Goal: Task Accomplishment & Management: Manage account settings

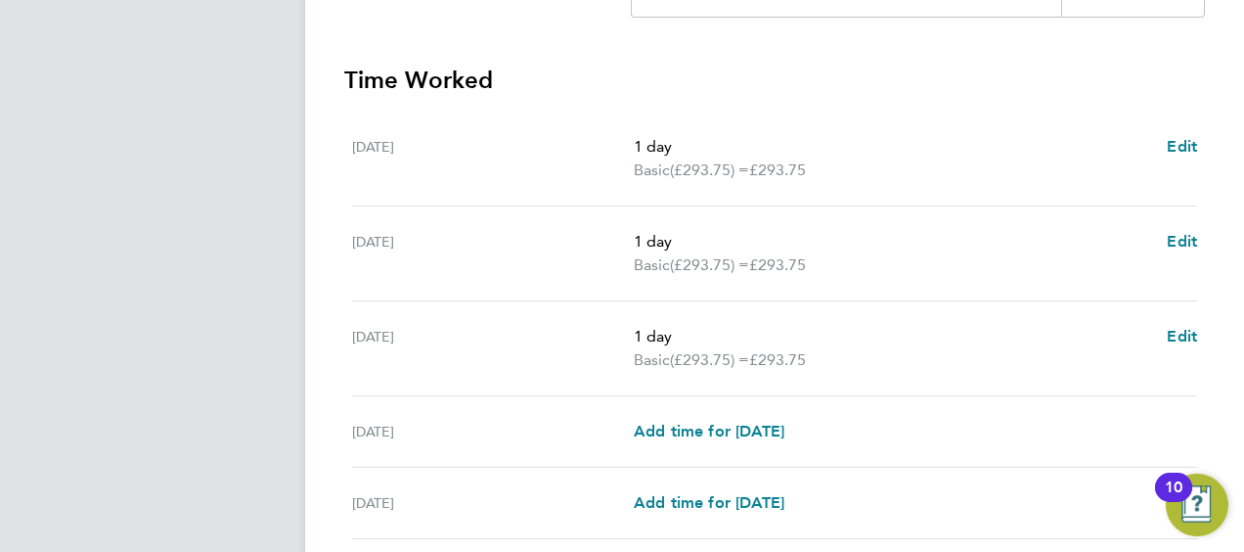
scroll to position [510, 325]
click at [1179, 245] on span "Edit" at bounding box center [1182, 243] width 30 height 19
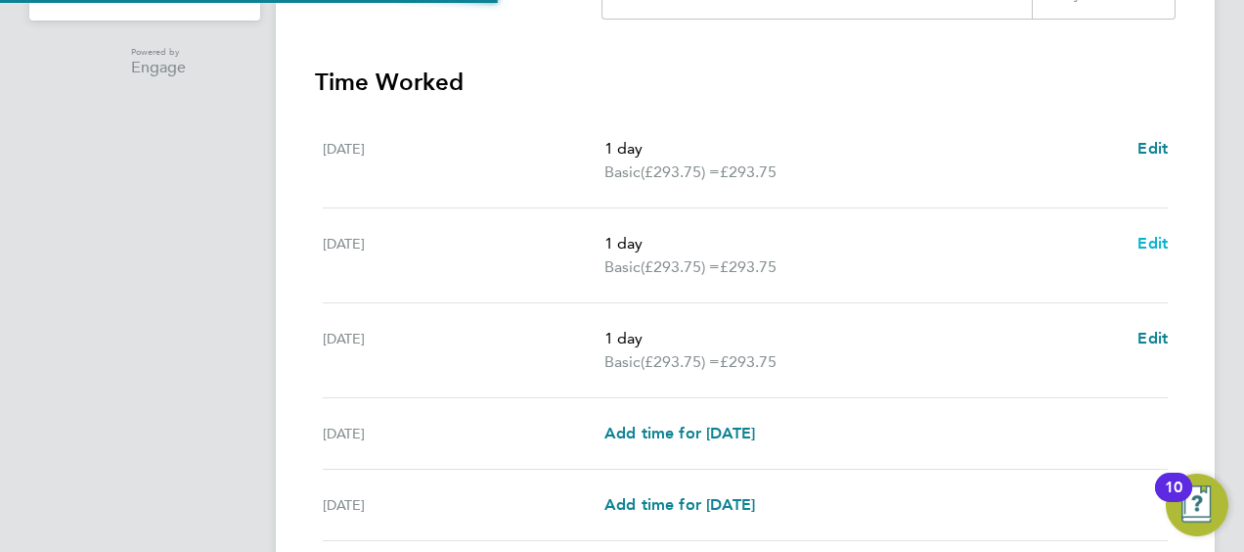
scroll to position [510, 0]
select select "1"
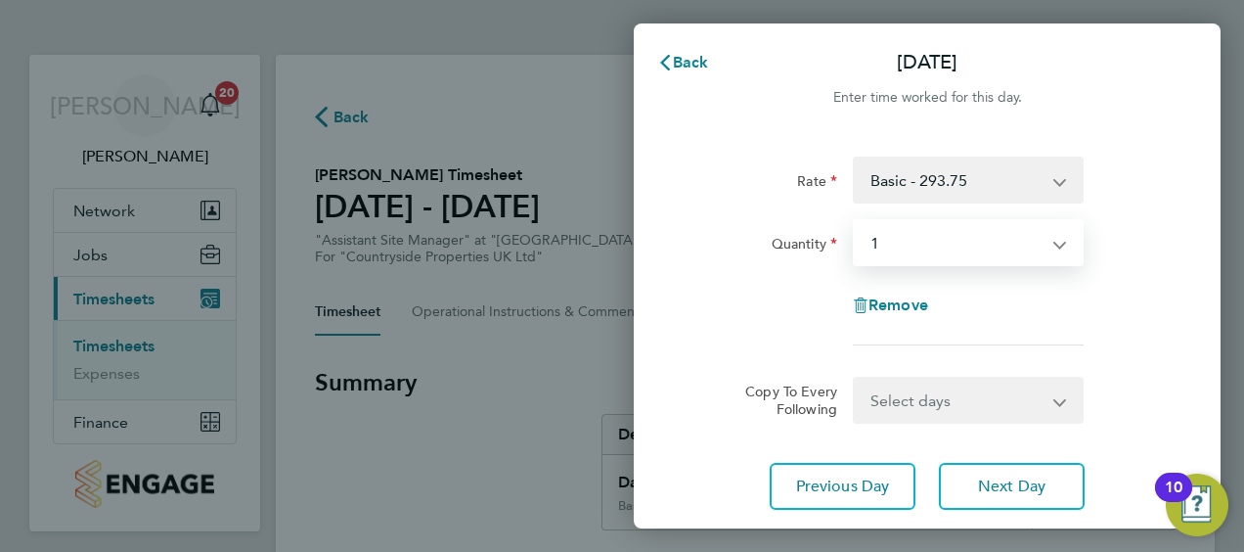
click at [999, 235] on select "Select quantity 0.5 1" at bounding box center [956, 242] width 203 height 43
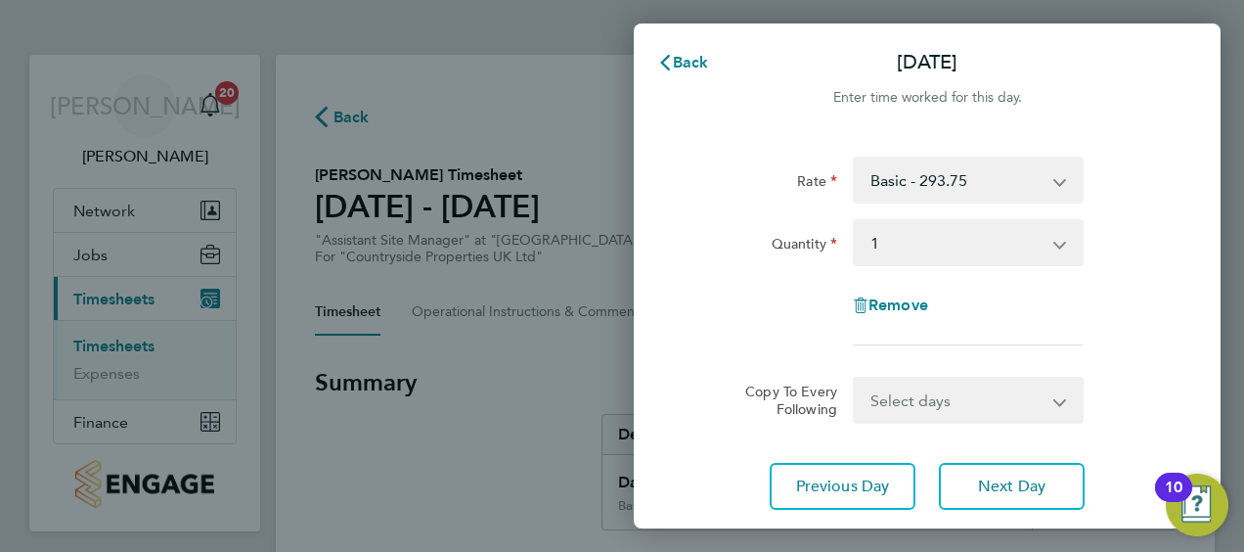
click at [868, 315] on div "Remove" at bounding box center [927, 305] width 164 height 47
click at [874, 297] on span "Remove" at bounding box center [898, 304] width 60 height 19
select select "null"
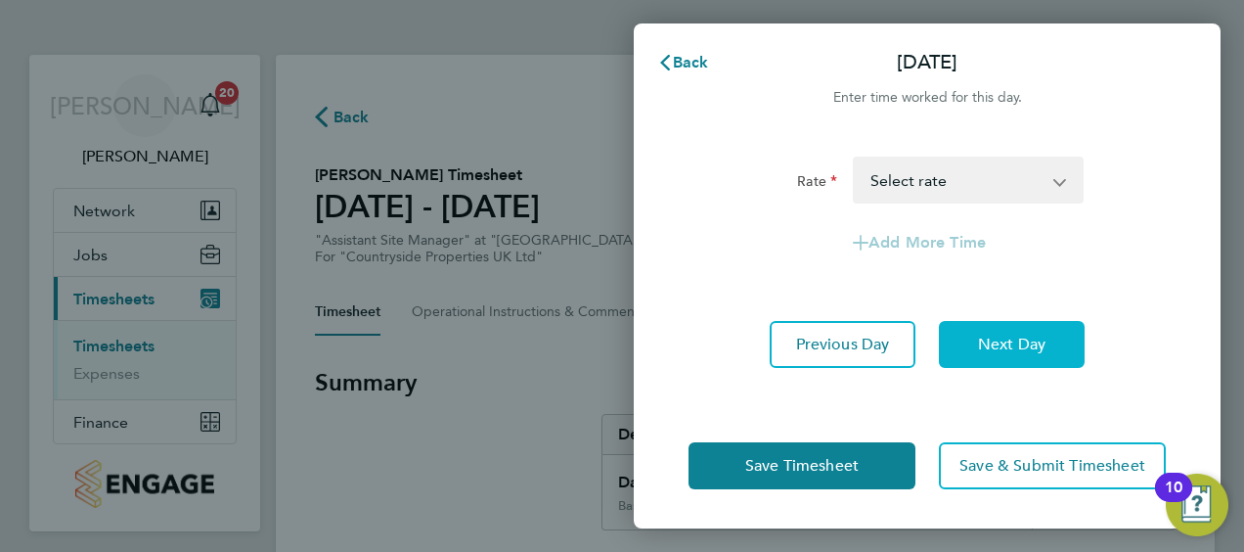
click at [980, 327] on button "Next Day" at bounding box center [1012, 344] width 146 height 47
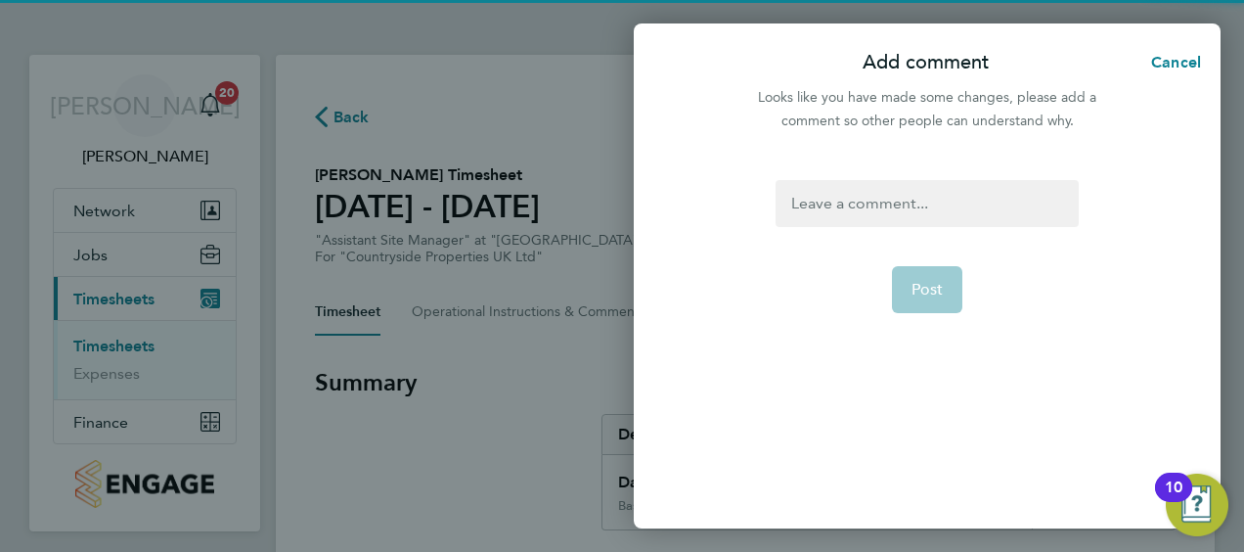
click at [852, 197] on div at bounding box center [926, 203] width 302 height 47
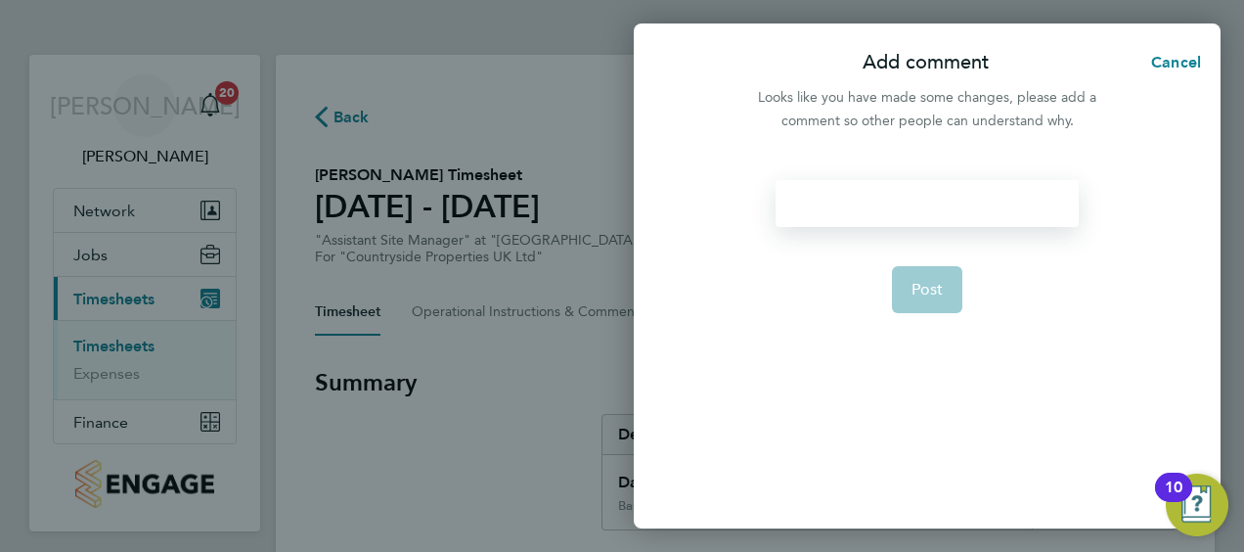
click at [852, 197] on div at bounding box center [926, 203] width 302 height 47
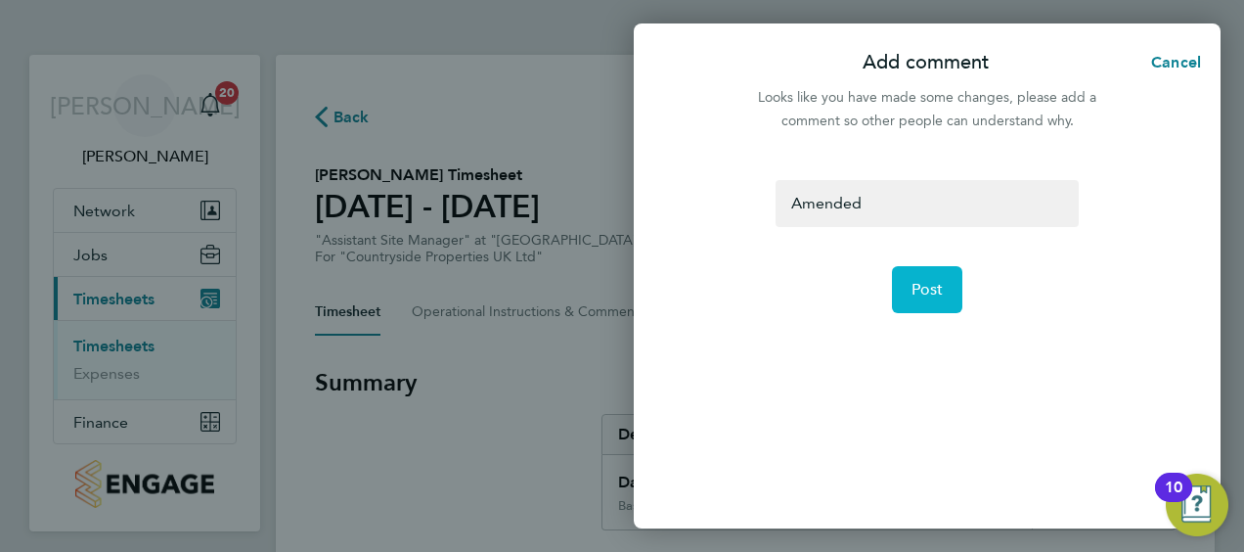
click at [920, 289] on span "Post" at bounding box center [927, 290] width 32 height 20
select select "1"
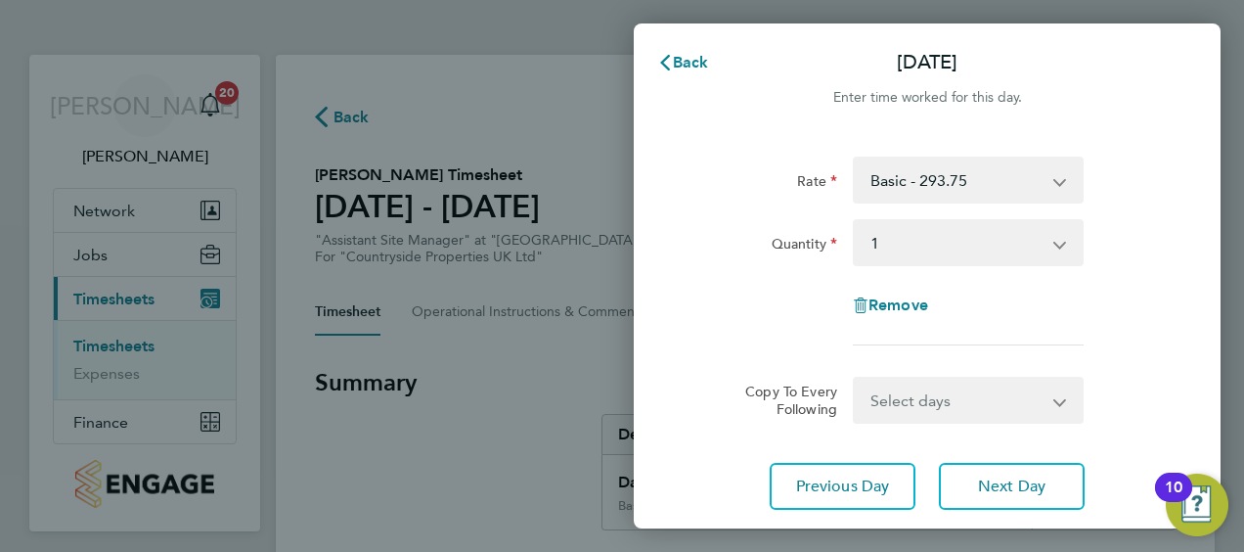
click at [873, 293] on div "Remove" at bounding box center [927, 305] width 164 height 47
click at [874, 301] on span "Remove" at bounding box center [898, 304] width 60 height 19
select select "null"
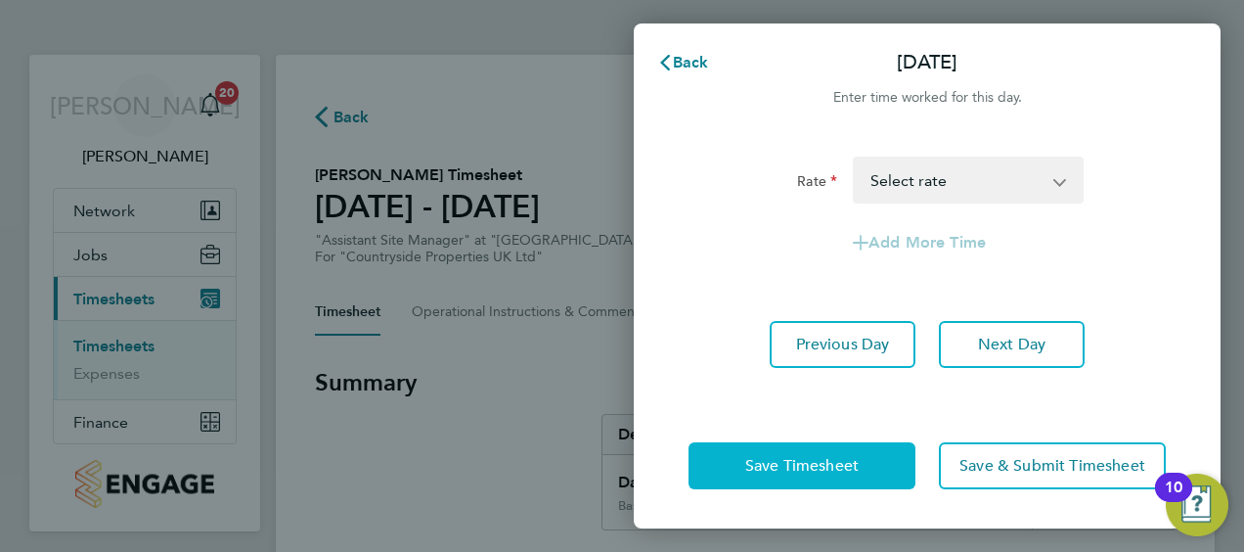
click at [769, 487] on button "Save Timesheet" at bounding box center [801, 465] width 227 height 47
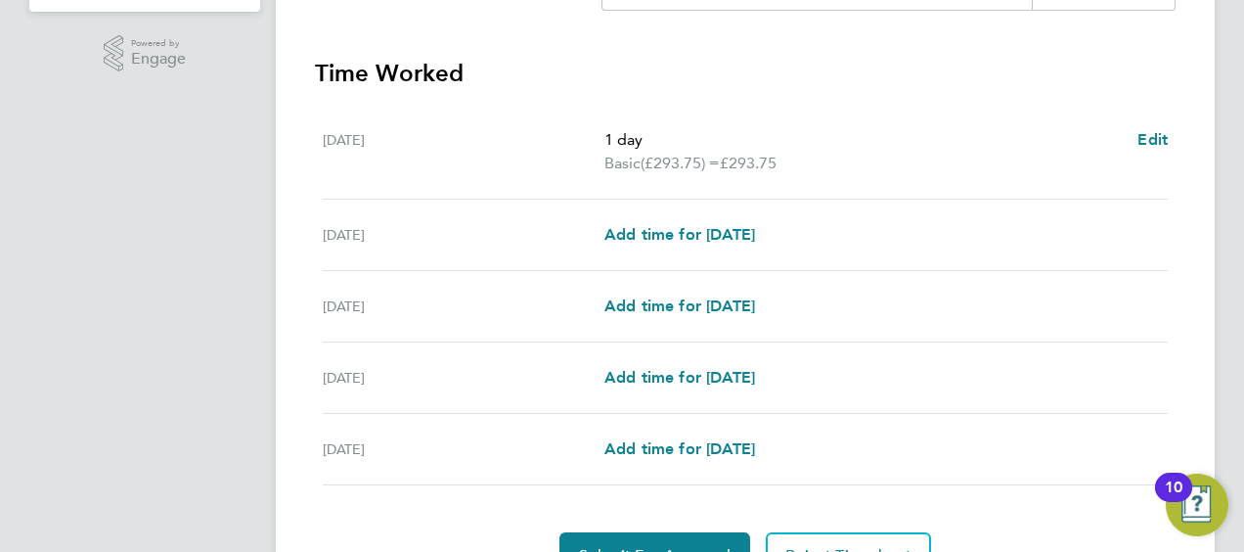
scroll to position [622, 0]
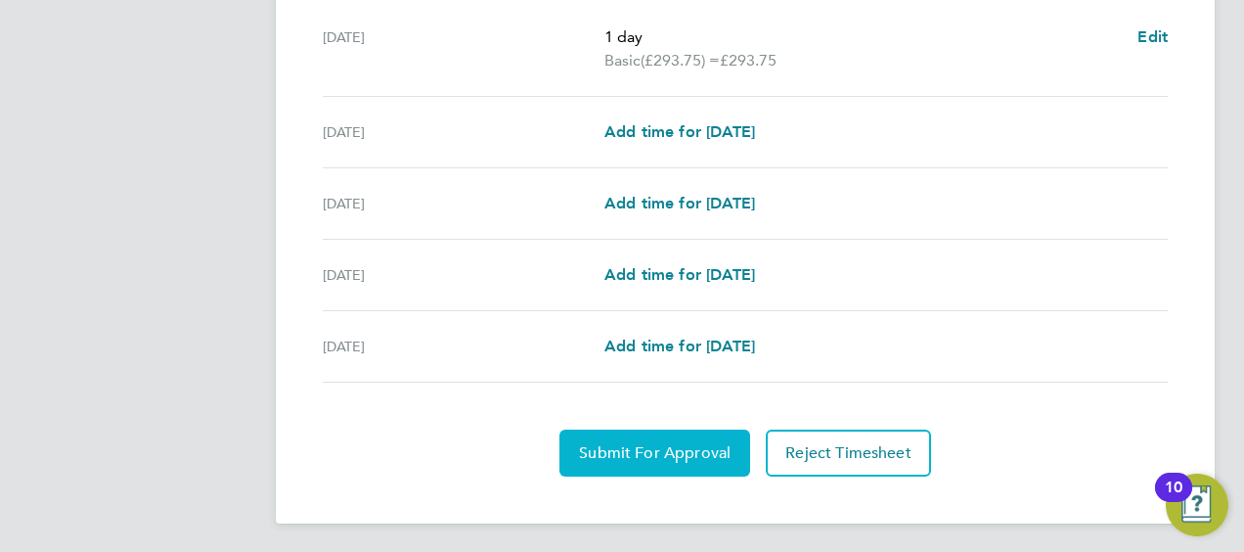
click at [661, 443] on span "Submit For Approval" at bounding box center [655, 453] width 152 height 20
click at [669, 450] on span "Approve Timesheet" at bounding box center [655, 453] width 144 height 20
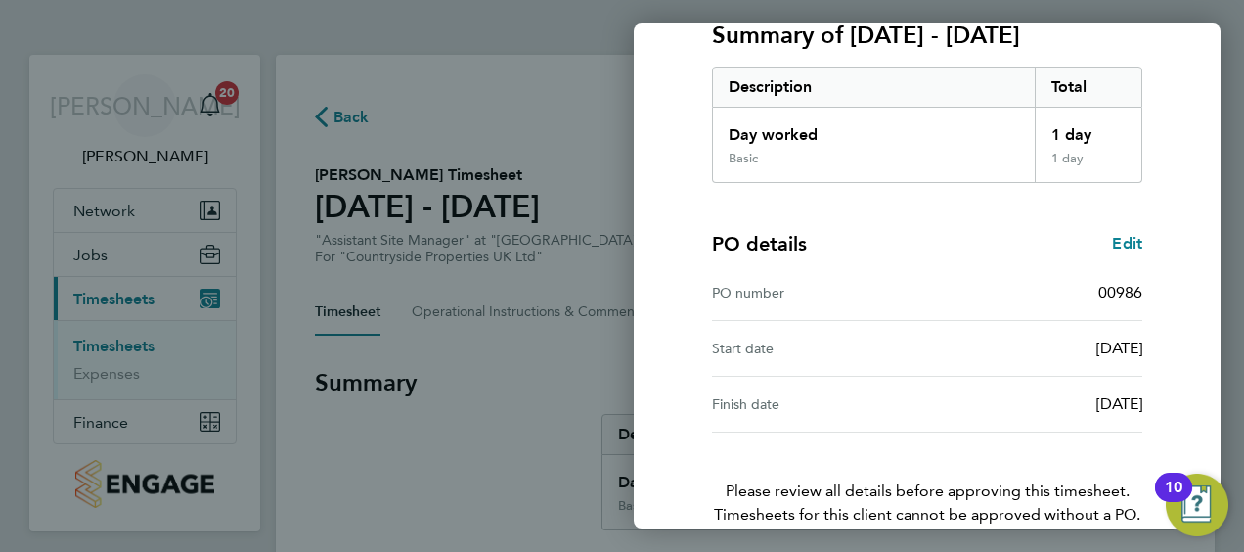
scroll to position [383, 0]
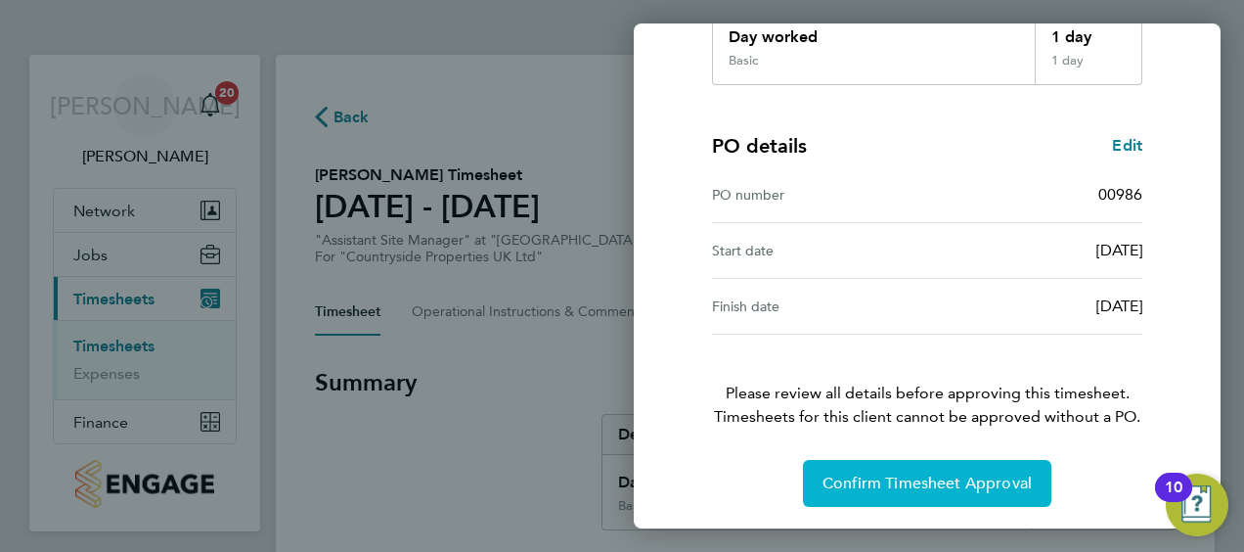
click at [894, 481] on span "Confirm Timesheet Approval" at bounding box center [926, 483] width 209 height 20
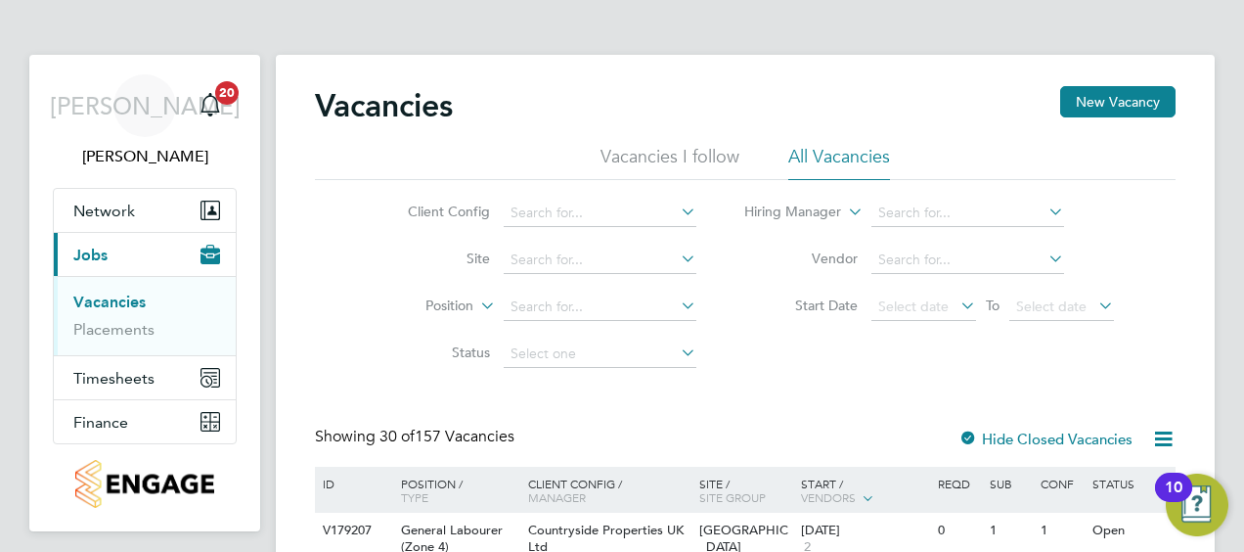
click at [534, 274] on li "Site" at bounding box center [537, 260] width 368 height 47
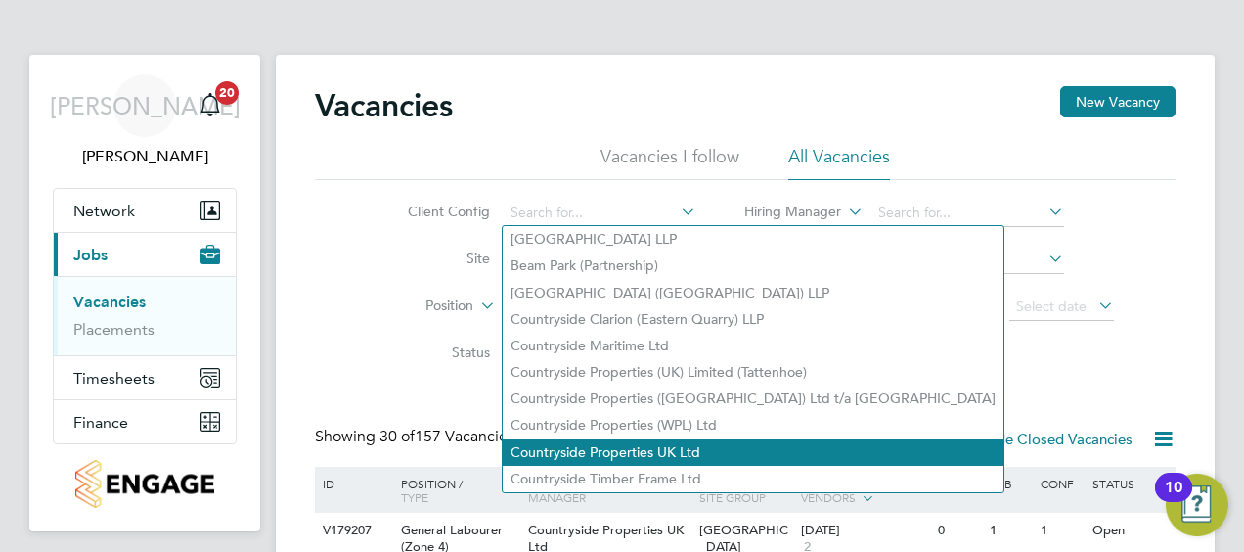
click at [593, 441] on li "Countryside Properties UK Ltd" at bounding box center [753, 452] width 501 height 26
type input "Countryside Properties UK Ltd"
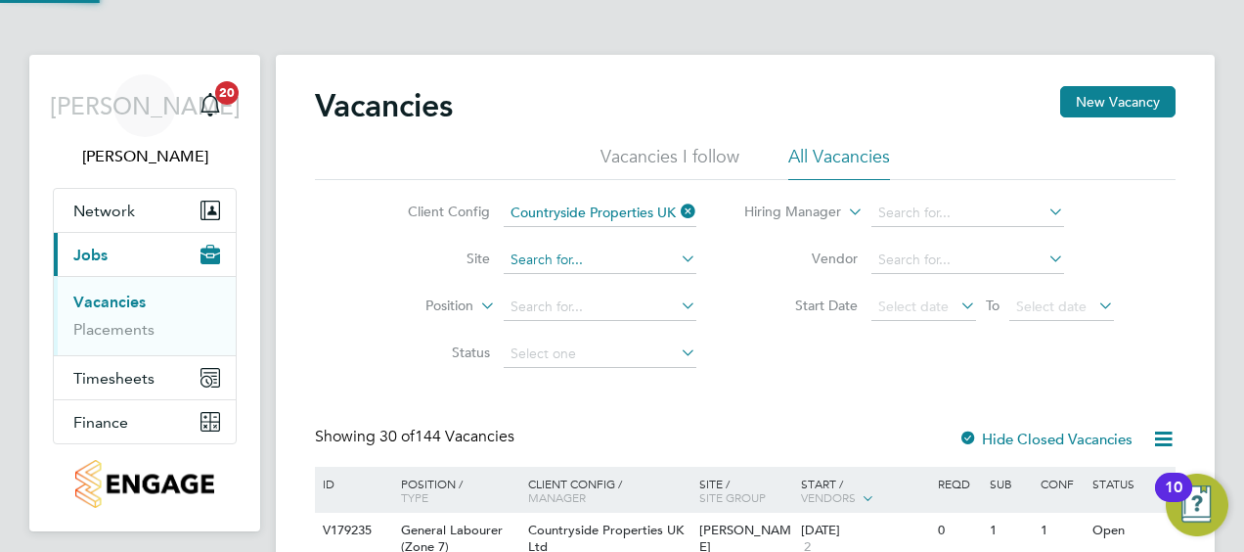
click at [559, 262] on input at bounding box center [600, 259] width 193 height 27
click at [615, 270] on input at bounding box center [600, 259] width 193 height 27
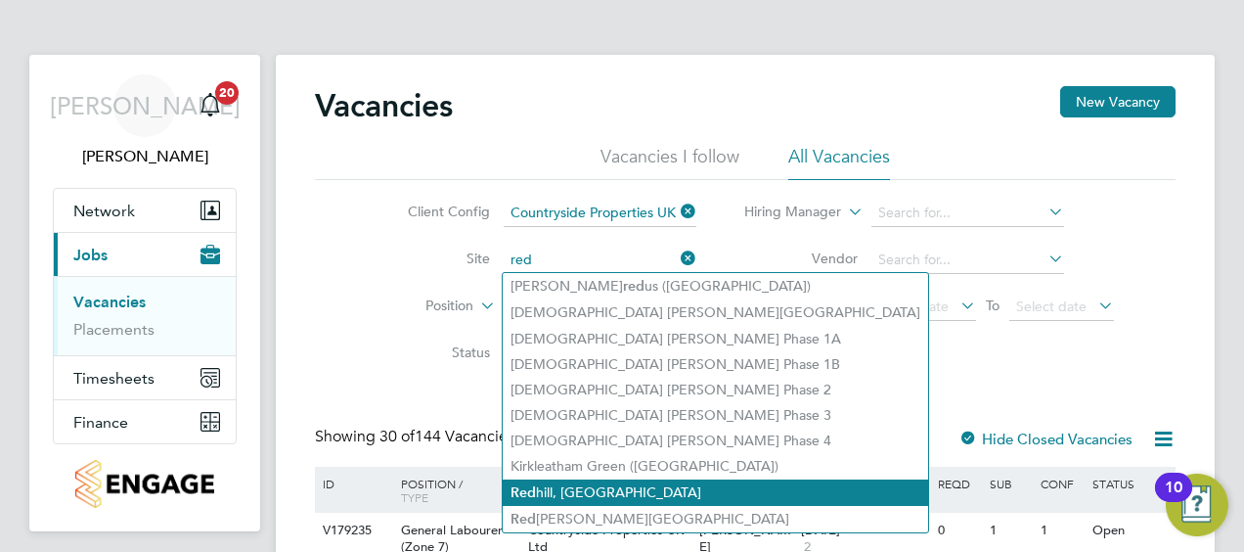
click at [580, 486] on li "Red hill, Telford" at bounding box center [715, 492] width 425 height 26
type input "Redhill, Telford"
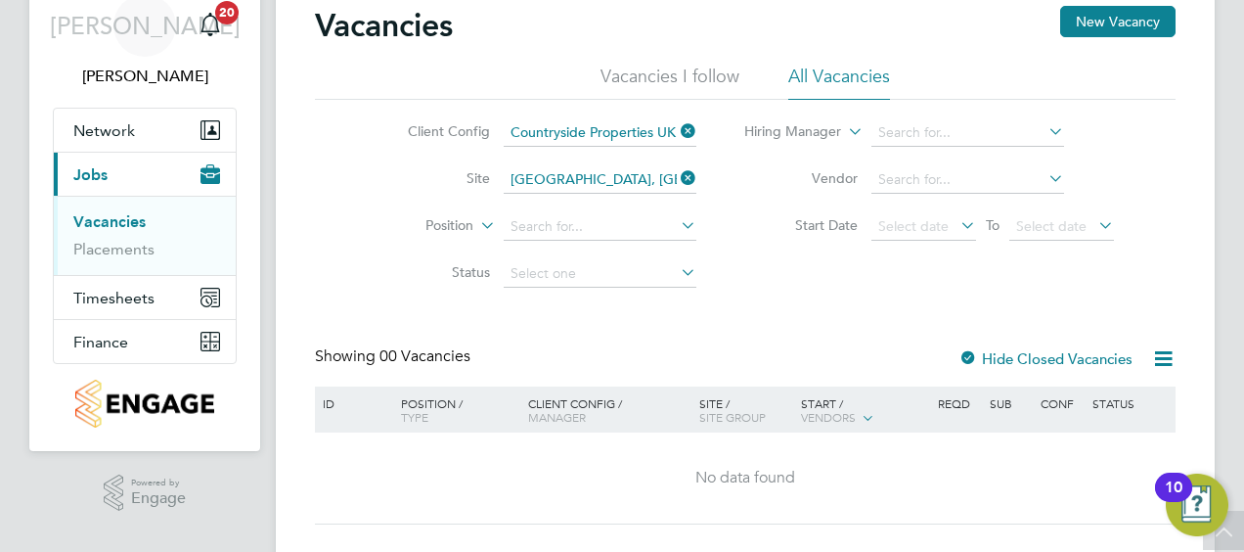
scroll to position [45, 0]
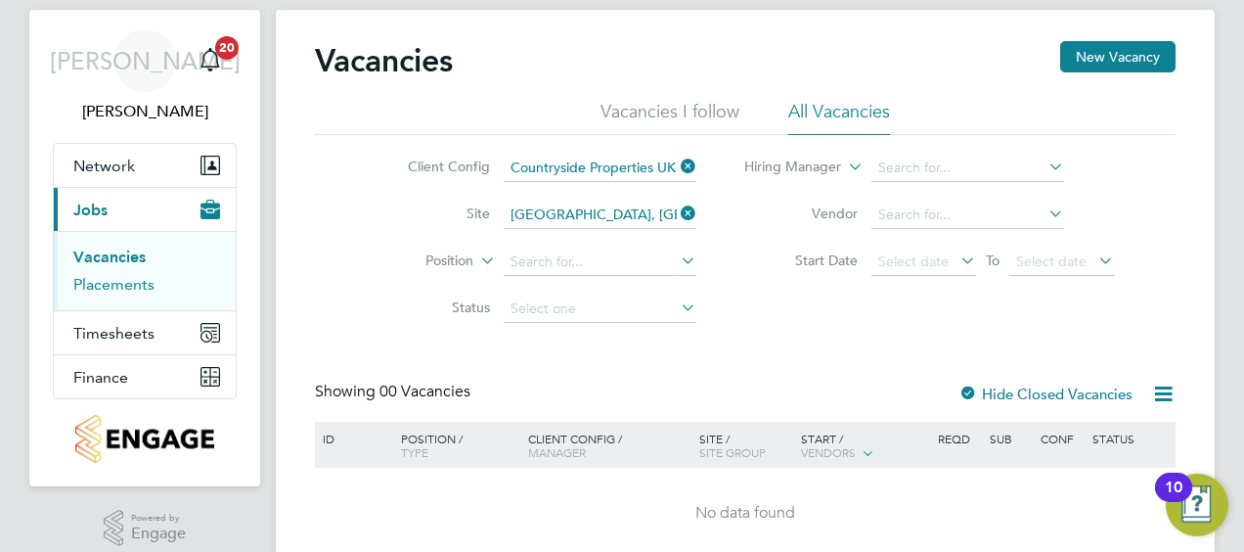
click at [125, 281] on link "Placements" at bounding box center [113, 284] width 81 height 19
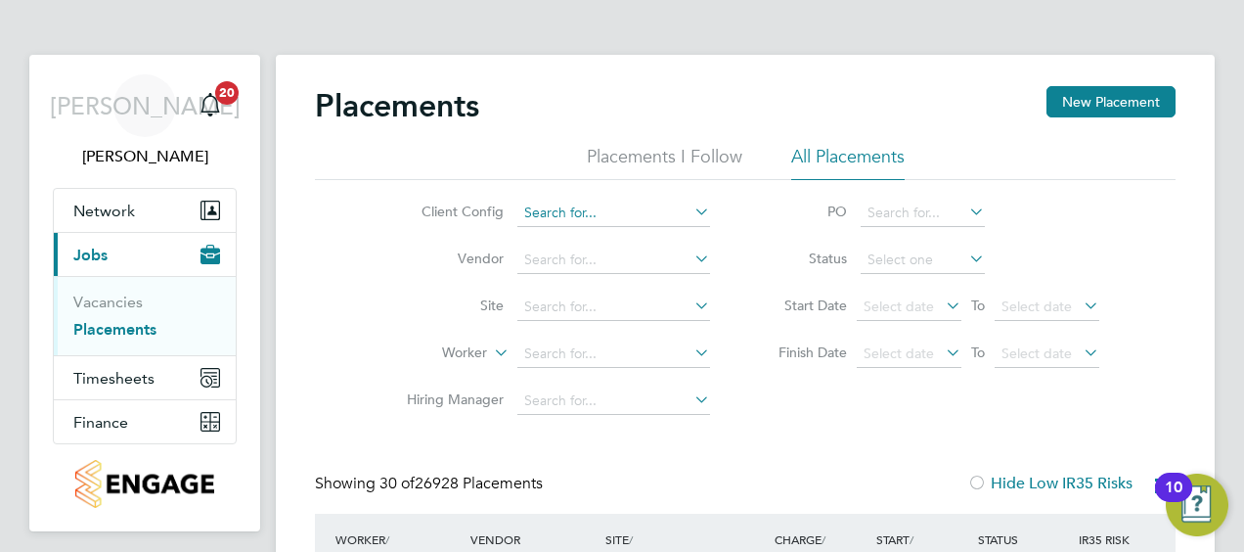
click at [570, 204] on input at bounding box center [613, 212] width 193 height 27
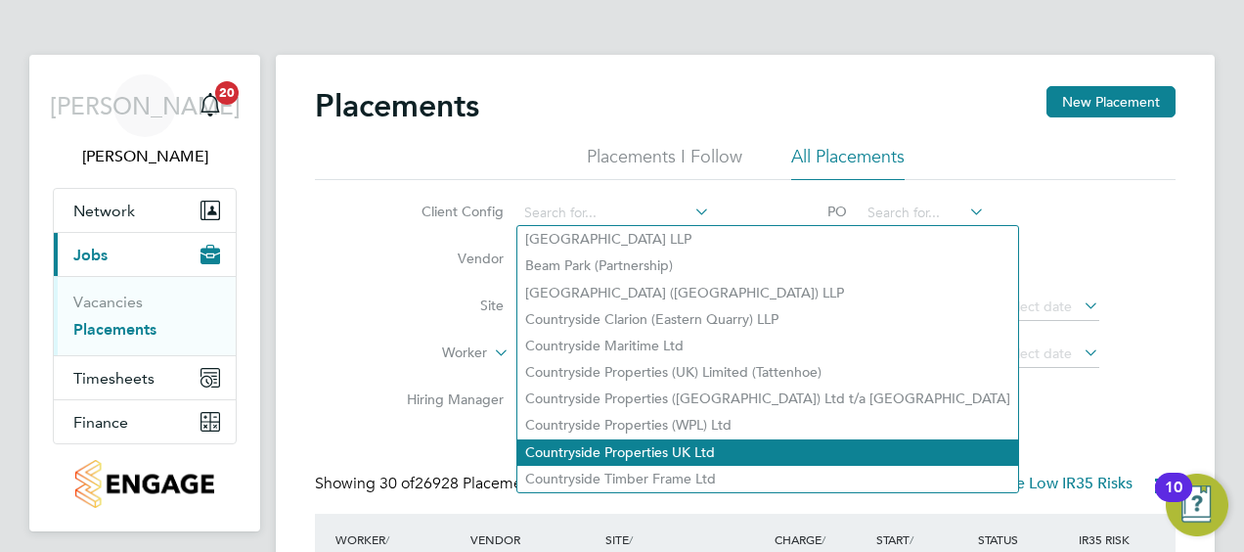
click at [597, 450] on li "Countryside Properties UK Ltd" at bounding box center [767, 452] width 501 height 26
type input "Countryside Properties UK Ltd"
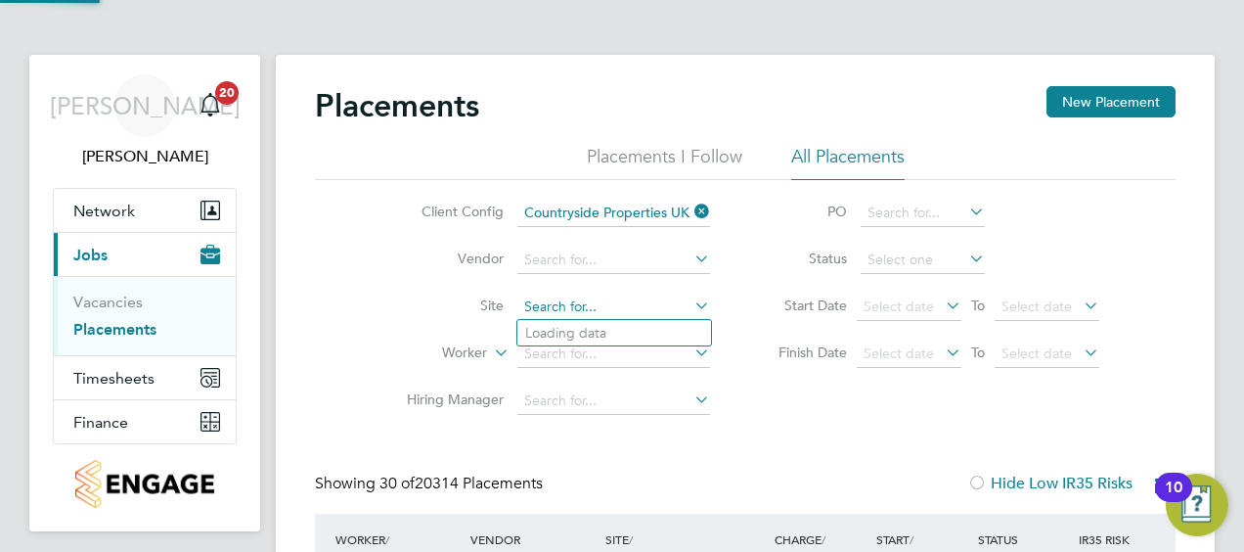
click at [573, 302] on input at bounding box center [613, 306] width 193 height 27
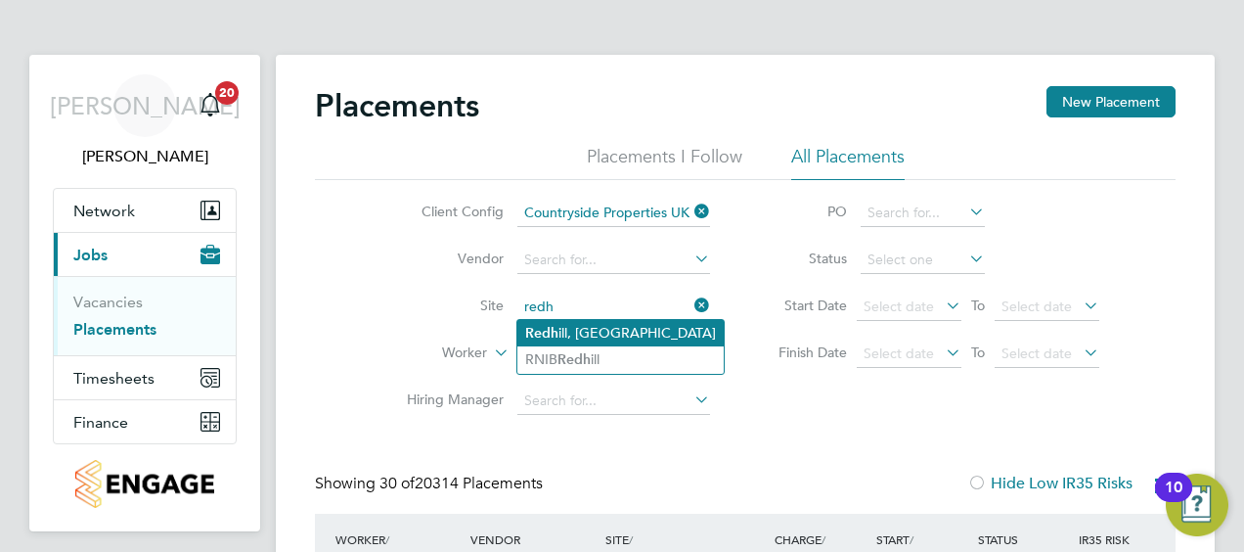
click at [578, 323] on li "Redh ill, Telford" at bounding box center [620, 333] width 206 height 26
type input "Redhill, Telford"
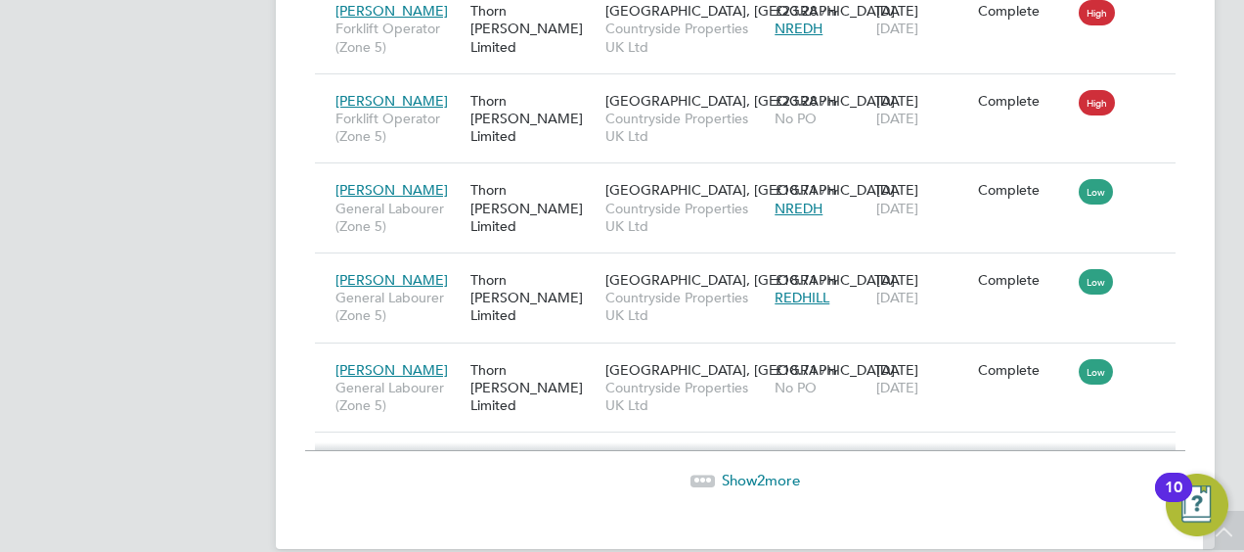
click at [749, 470] on span "Show 2 more" at bounding box center [761, 479] width 78 height 19
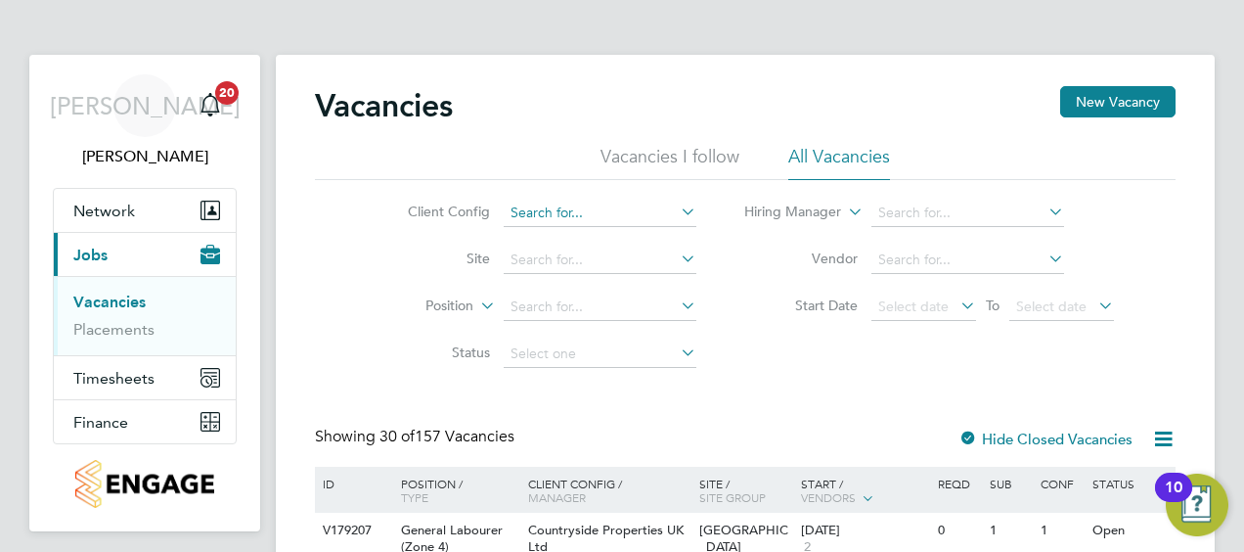
click at [589, 215] on input at bounding box center [600, 212] width 193 height 27
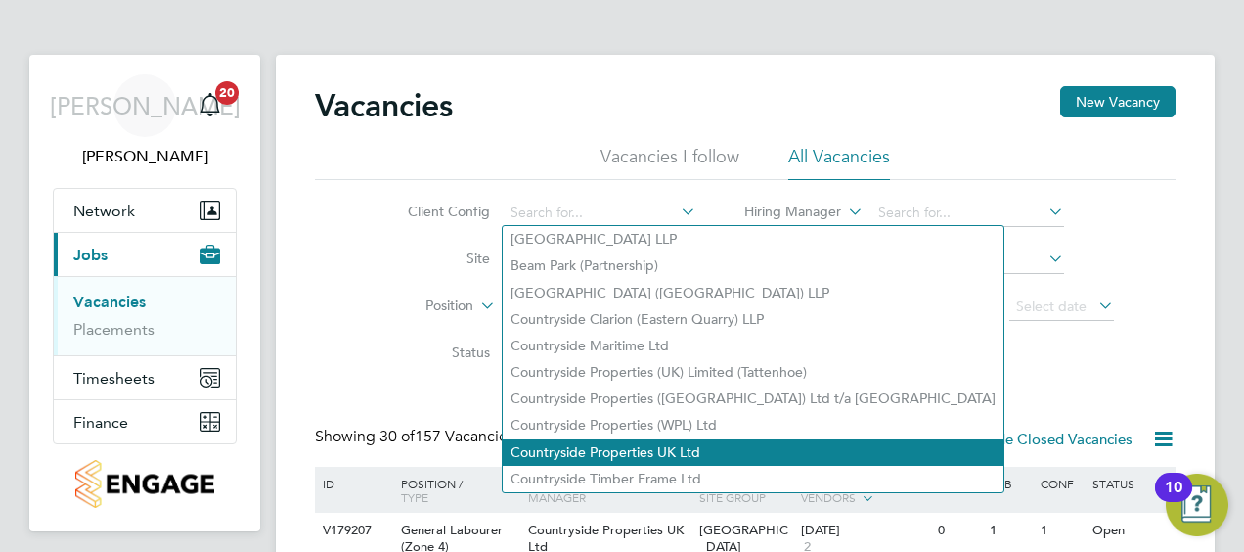
click at [597, 449] on li "Countryside Properties UK Ltd" at bounding box center [753, 452] width 501 height 26
type input "Countryside Properties UK Ltd"
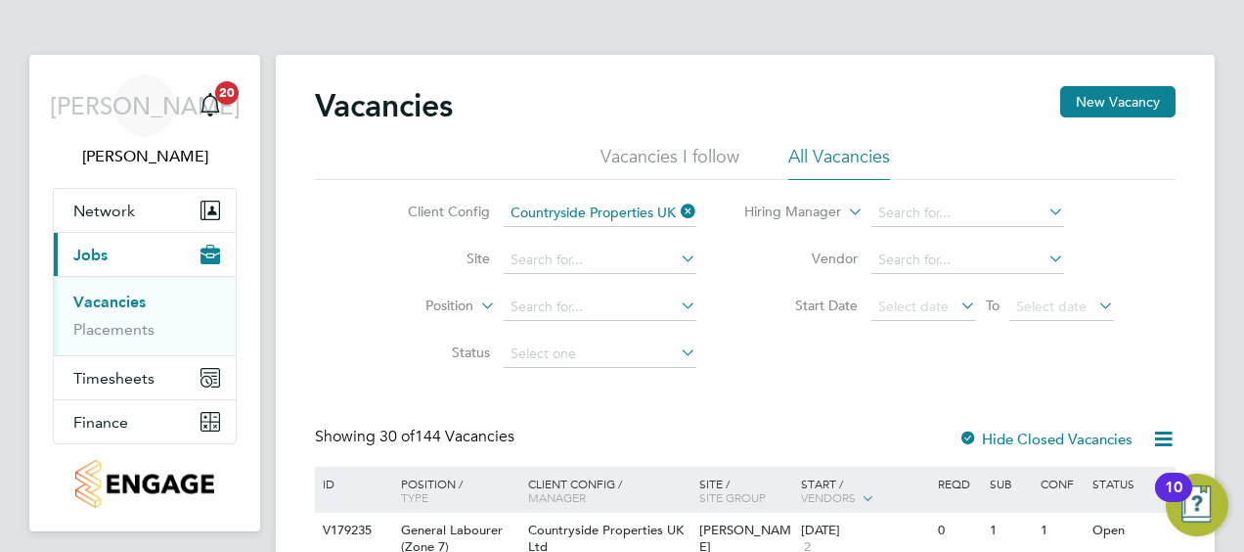
click at [562, 273] on li "Site" at bounding box center [537, 260] width 368 height 47
click at [577, 263] on input at bounding box center [600, 259] width 193 height 27
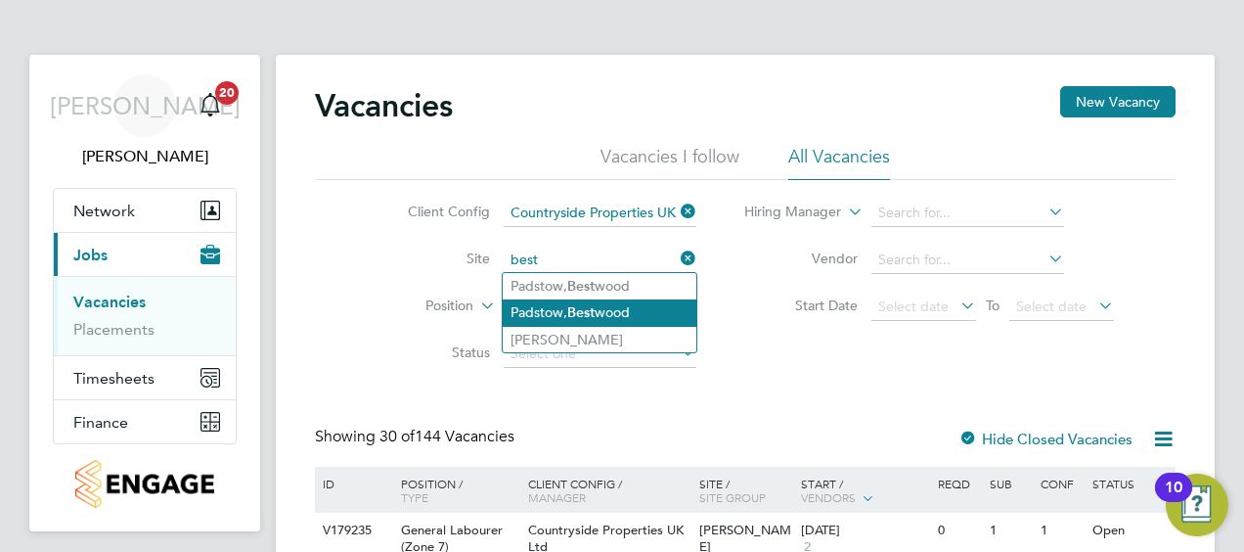
click at [591, 312] on b "Best" at bounding box center [580, 312] width 27 height 17
type input "Padstow, [GEOGRAPHIC_DATA]"
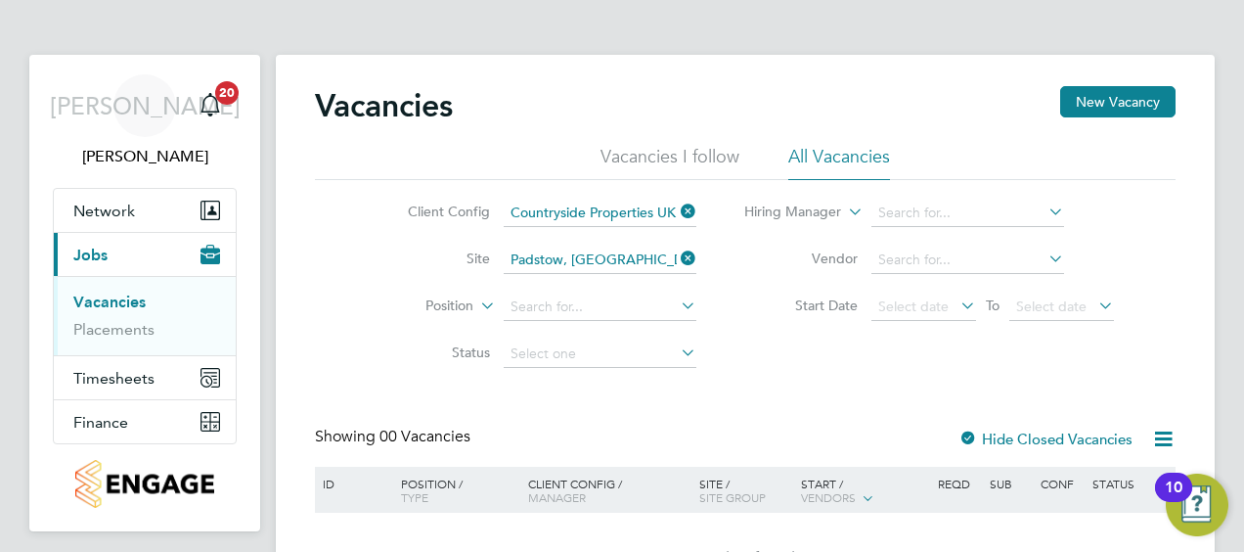
click at [677, 258] on icon at bounding box center [677, 257] width 0 height 27
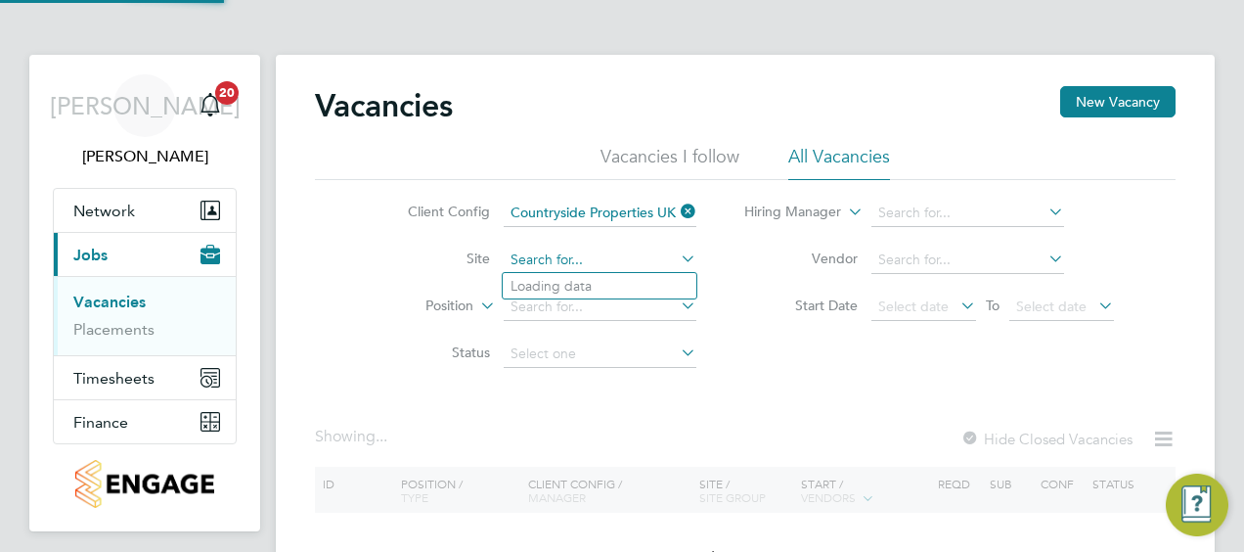
click at [613, 256] on input at bounding box center [600, 259] width 193 height 27
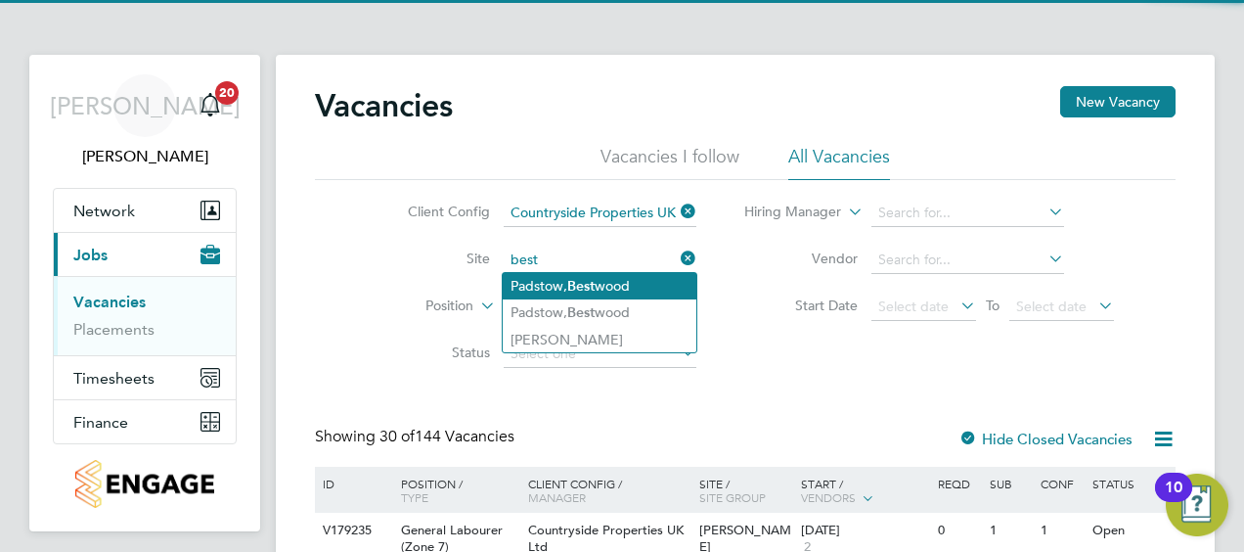
click at [591, 275] on li "Padstow, Best wood" at bounding box center [600, 286] width 194 height 26
type input "Padstow, [GEOGRAPHIC_DATA]"
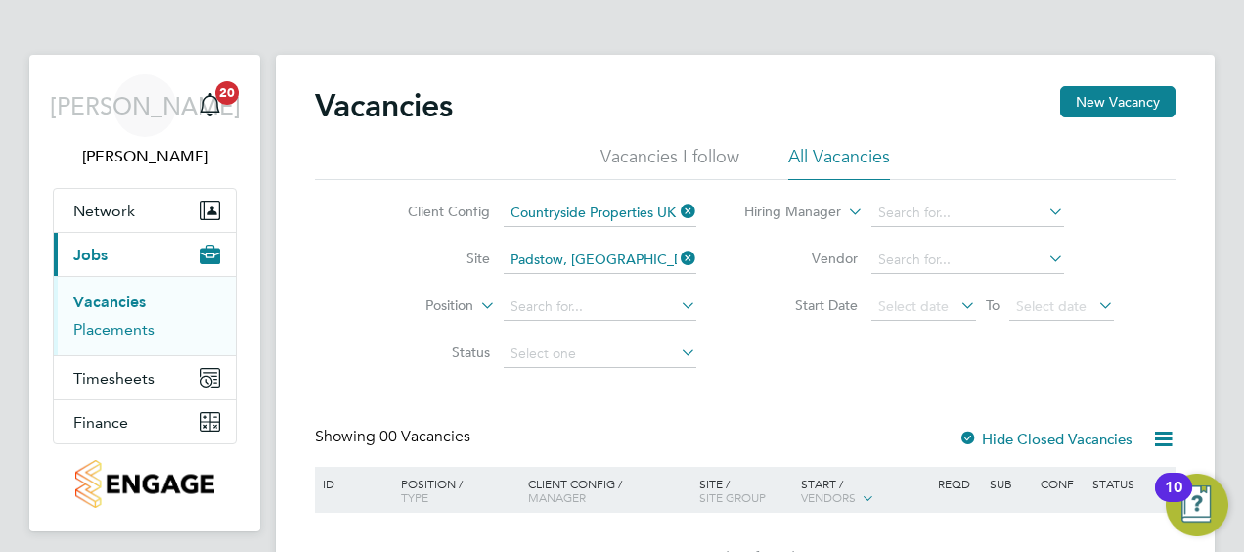
click at [125, 331] on link "Placements" at bounding box center [113, 329] width 81 height 19
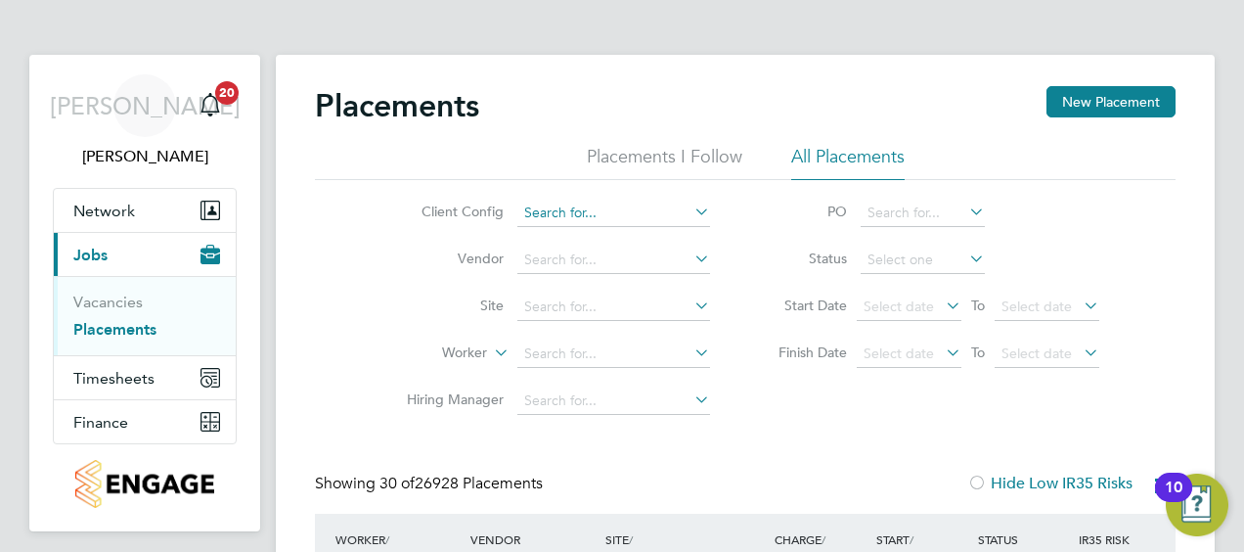
click at [626, 204] on input at bounding box center [613, 212] width 193 height 27
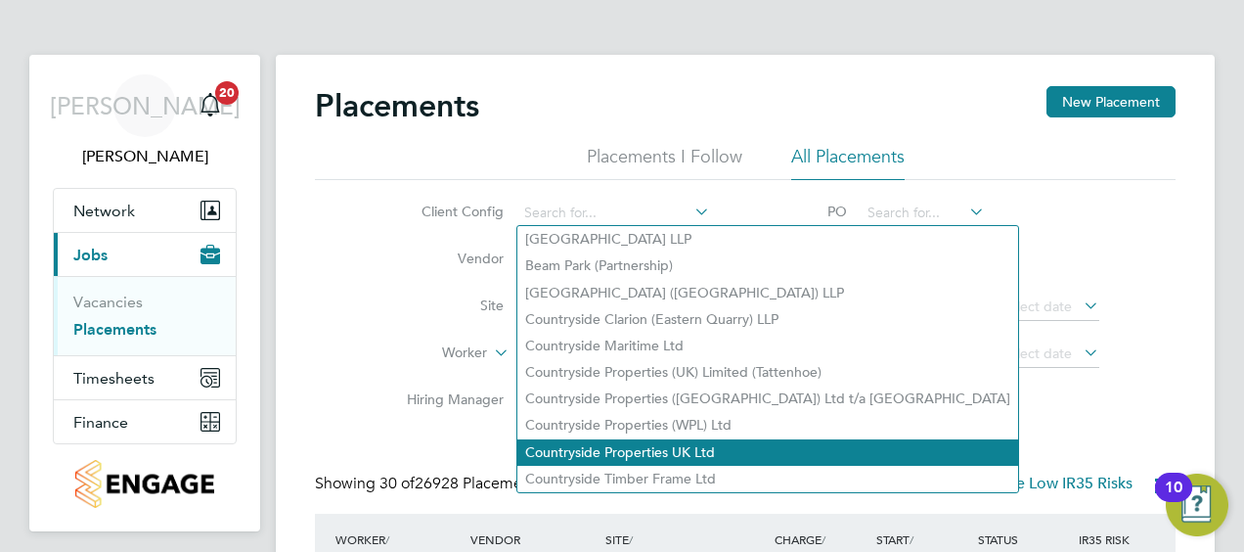
click at [653, 443] on li "Countryside Properties UK Ltd" at bounding box center [767, 452] width 501 height 26
type input "Countryside Properties UK Ltd"
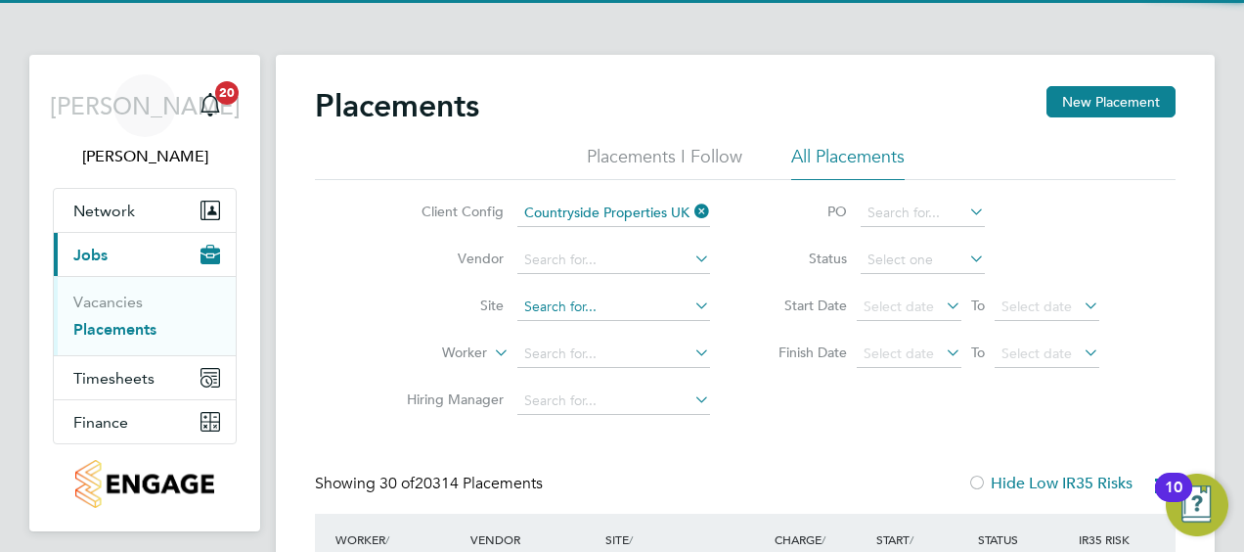
click at [601, 301] on input at bounding box center [613, 306] width 193 height 27
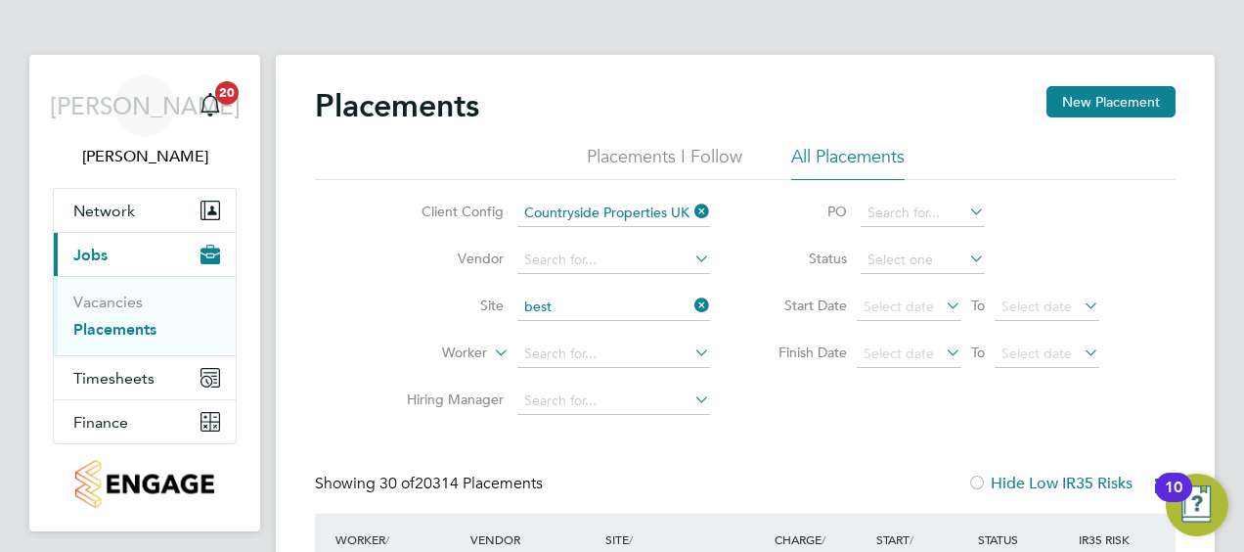
click at [608, 353] on b "Best" at bounding box center [595, 359] width 27 height 17
type input "Padstow, [GEOGRAPHIC_DATA]"
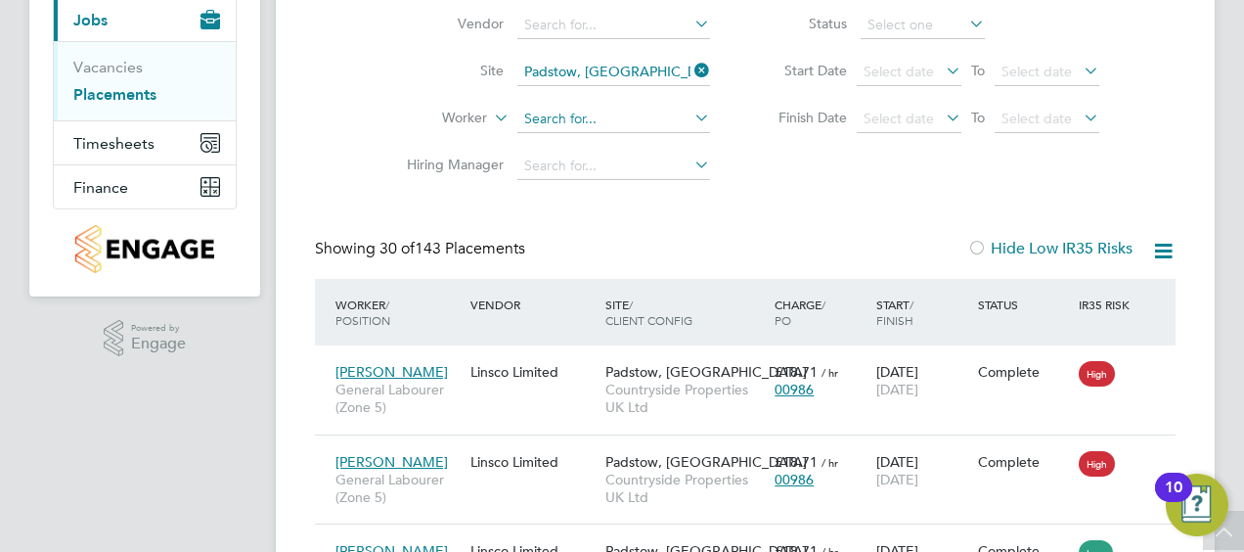
click at [551, 126] on input at bounding box center [613, 119] width 193 height 27
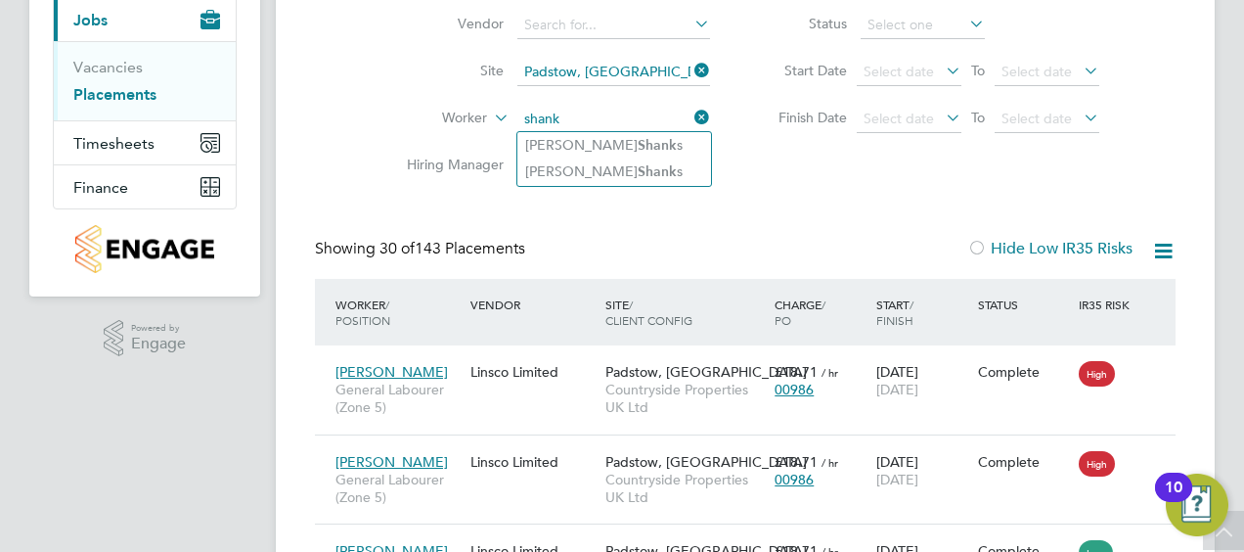
type input "shank"
